Goal: Check status

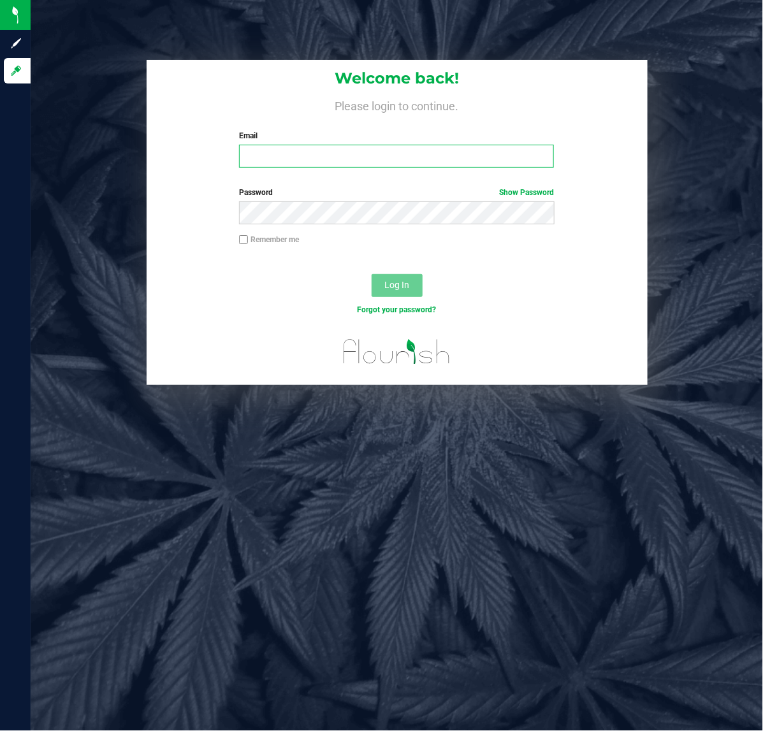
click at [335, 151] on input "Email" at bounding box center [396, 156] width 315 height 23
type input "[EMAIL_ADDRESS][DOMAIN_NAME]"
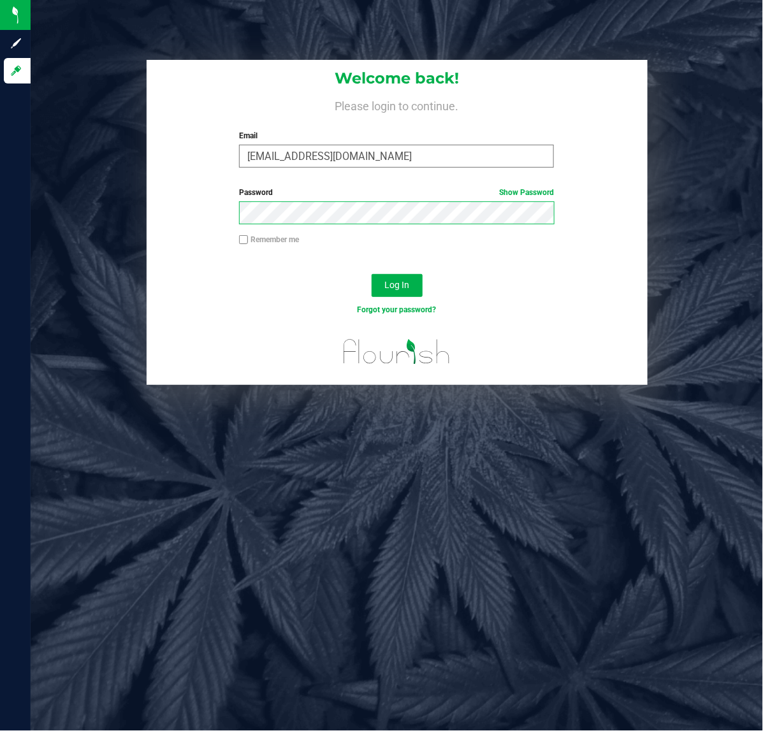
click at [372, 274] on button "Log In" at bounding box center [397, 285] width 51 height 23
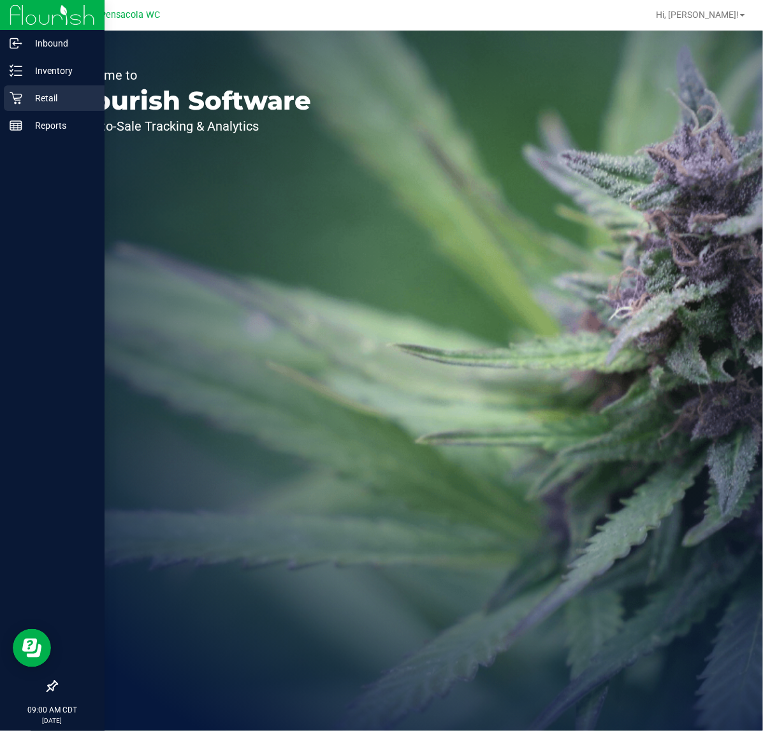
click at [45, 99] on p "Retail" at bounding box center [60, 98] width 77 height 15
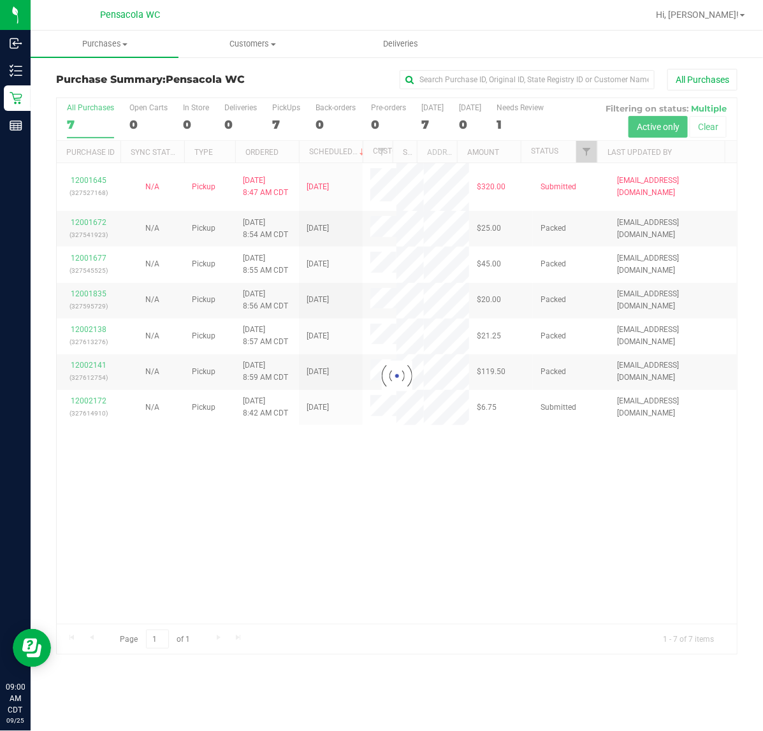
click at [588, 154] on div at bounding box center [397, 376] width 680 height 557
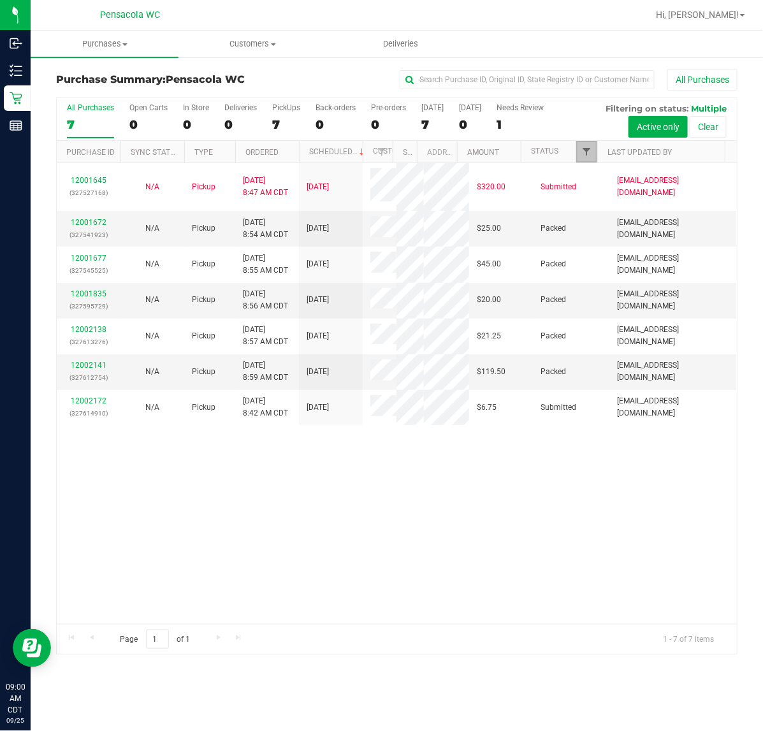
click at [588, 154] on span "Filter" at bounding box center [586, 152] width 10 height 10
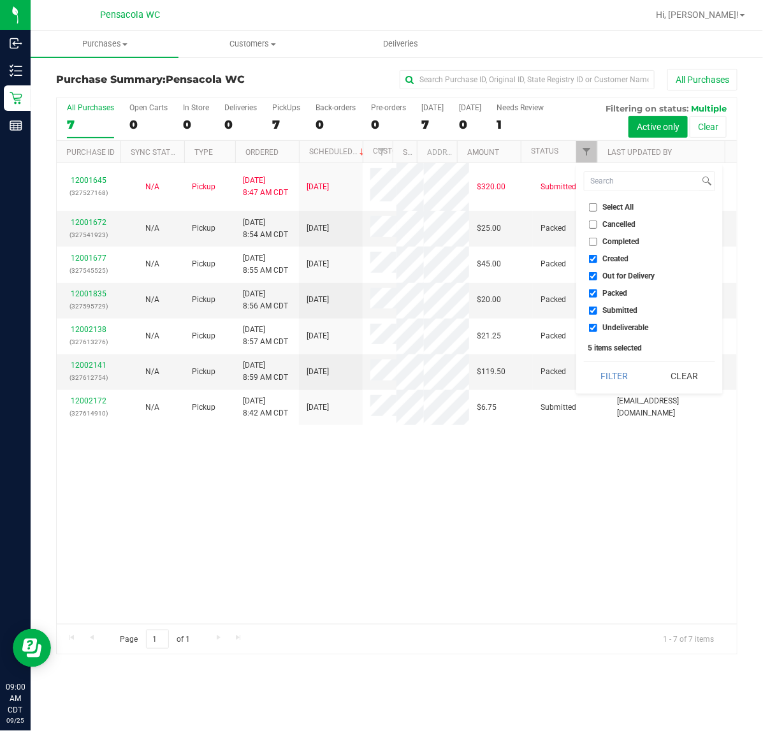
click at [597, 206] on label "Select All" at bounding box center [611, 207] width 45 height 8
click at [597, 206] on input "Select All" at bounding box center [593, 207] width 8 height 8
checkbox input "true"
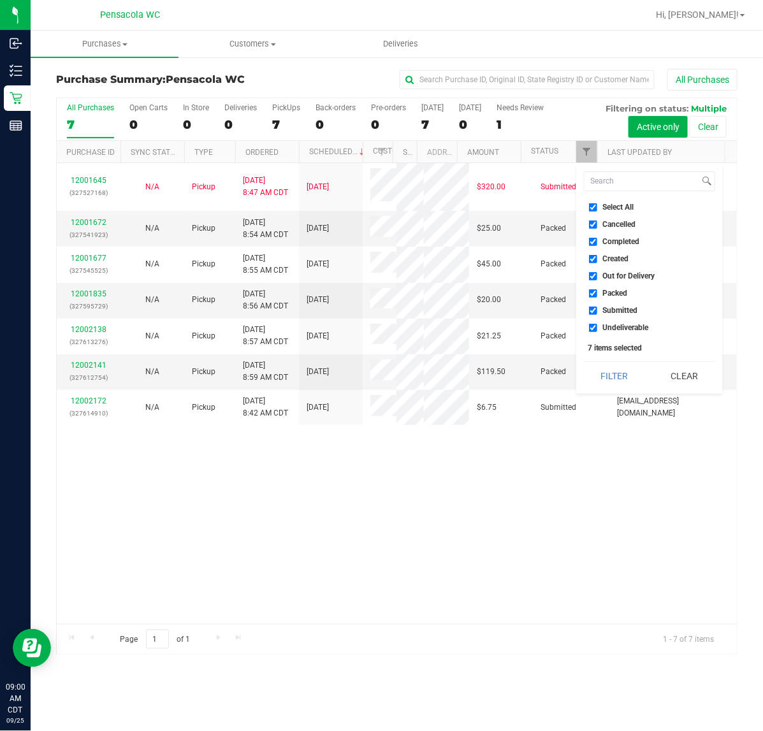
click at [597, 206] on label "Select All" at bounding box center [611, 207] width 45 height 8
click at [597, 206] on input "Select All" at bounding box center [593, 207] width 8 height 8
checkbox input "false"
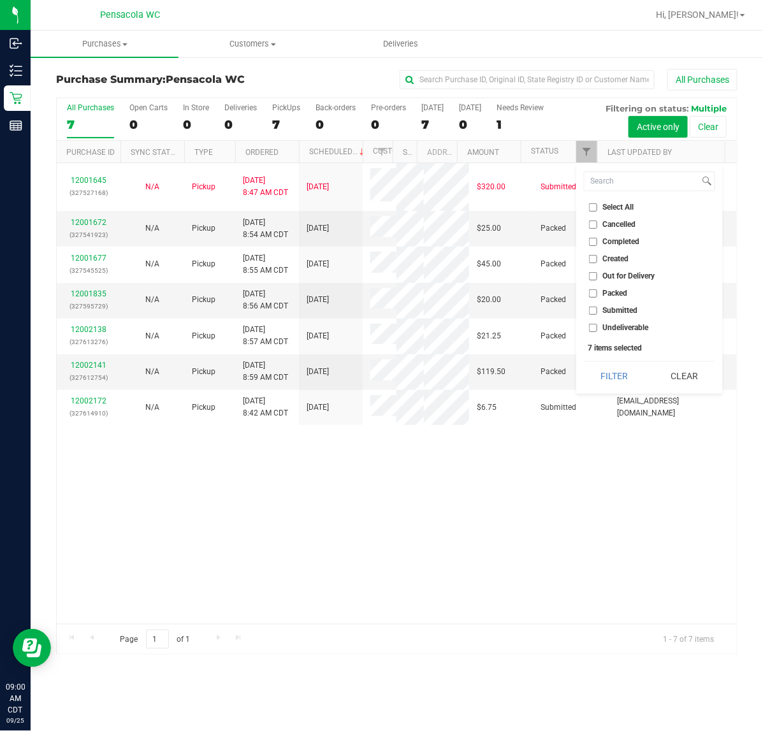
checkbox input "false"
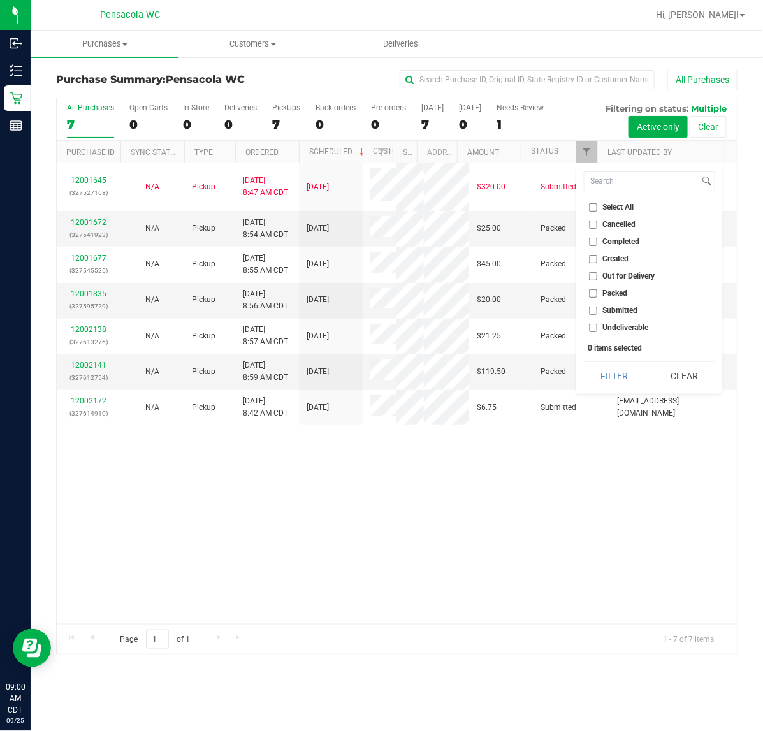
click at [616, 292] on span "Packed" at bounding box center [615, 293] width 25 height 8
click at [597, 292] on input "Packed" at bounding box center [593, 293] width 8 height 8
click at [616, 292] on span "Packed" at bounding box center [615, 293] width 25 height 8
click at [597, 292] on input "Packed" at bounding box center [593, 293] width 8 height 8
checkbox input "false"
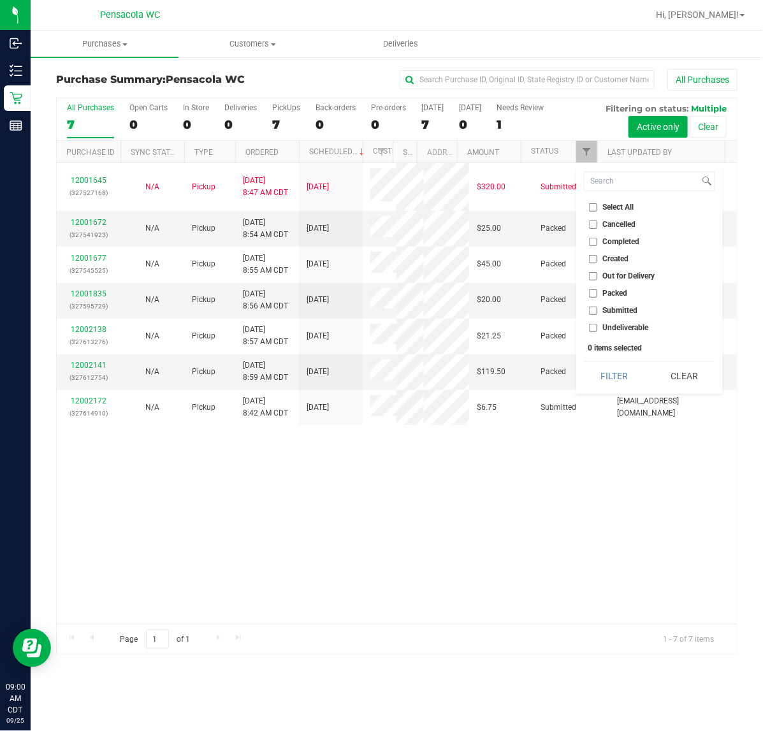
click at [604, 310] on span "Submitted" at bounding box center [620, 311] width 35 height 8
click at [597, 310] on input "Submitted" at bounding box center [593, 311] width 8 height 8
checkbox input "true"
click at [622, 370] on button "Filter" at bounding box center [614, 376] width 61 height 28
